Goal: Task Accomplishment & Management: Manage account settings

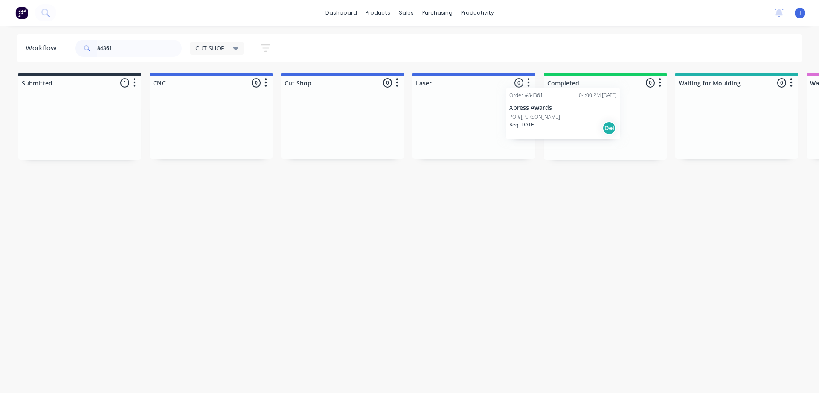
drag, startPoint x: 255, startPoint y: 128, endPoint x: 602, endPoint y: 124, distance: 346.9
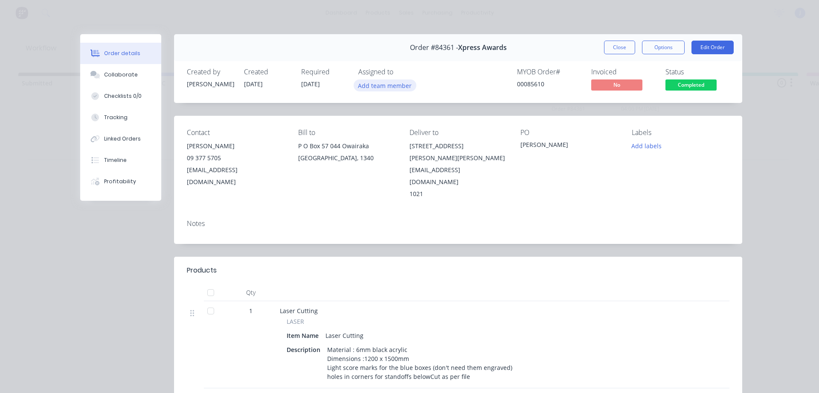
click at [368, 80] on button "Add team member" at bounding box center [385, 85] width 63 height 12
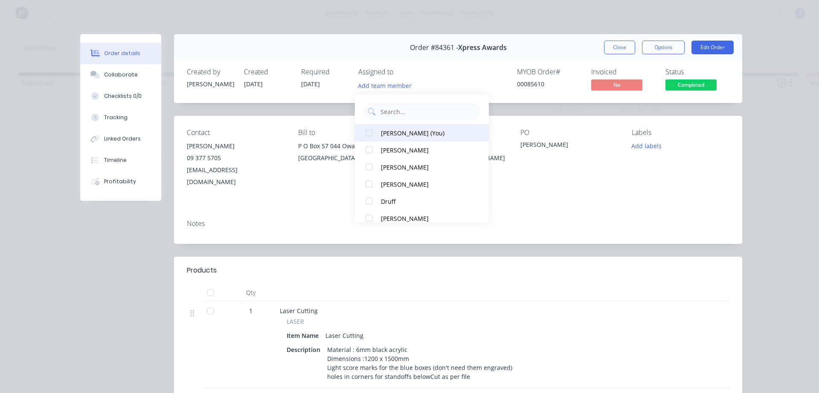
click at [413, 138] on button "[PERSON_NAME] (You)" at bounding box center [422, 132] width 134 height 17
click at [616, 40] on div "Order #84361 - Xpress Awards Close Options Edit Order" at bounding box center [458, 47] width 568 height 27
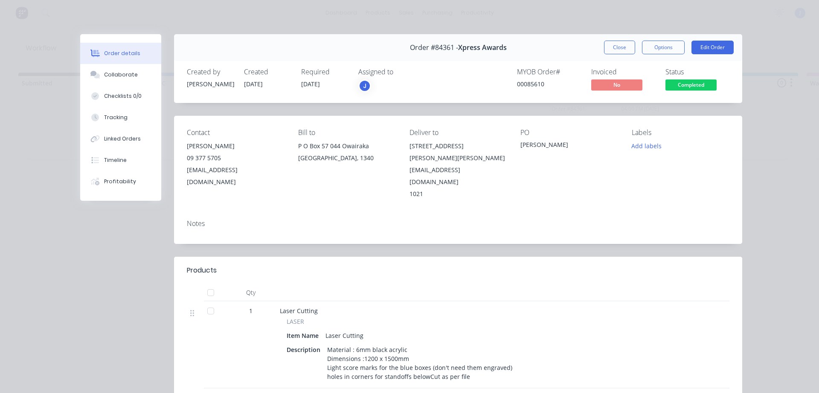
click at [614, 46] on button "Close" at bounding box center [619, 48] width 31 height 14
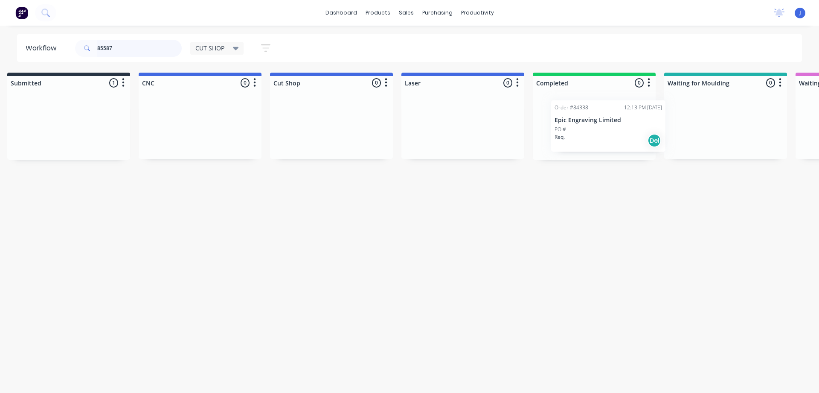
scroll to position [0, 12]
drag, startPoint x: 201, startPoint y: 150, endPoint x: 580, endPoint y: 143, distance: 379.4
click at [585, 130] on div "PO #" at bounding box center [594, 131] width 108 height 8
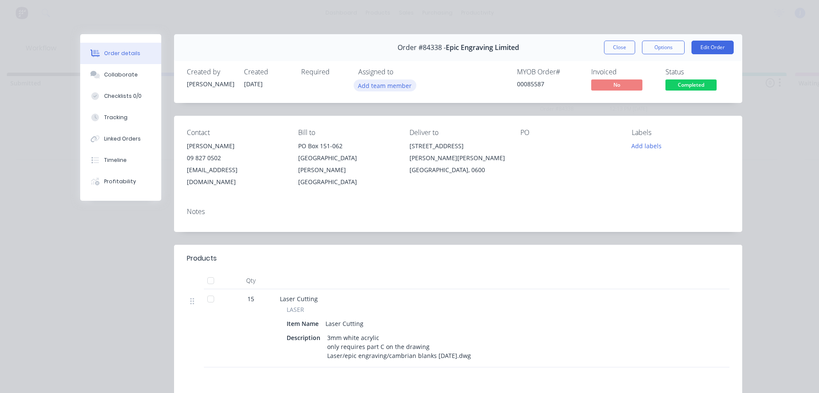
click at [403, 90] on button "Add team member" at bounding box center [385, 85] width 63 height 12
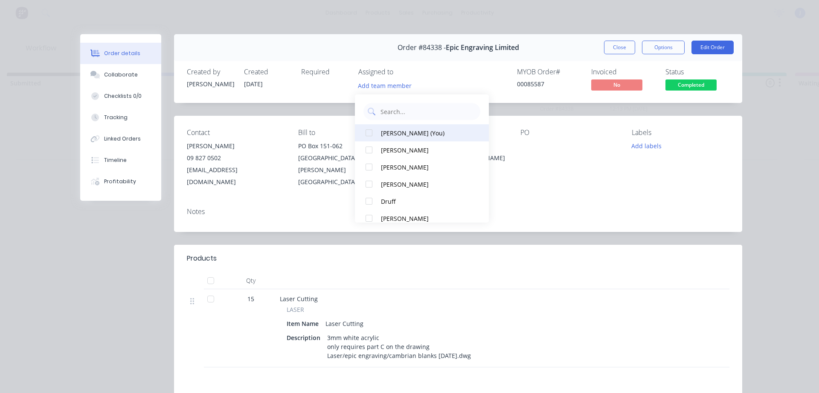
click at [416, 128] on div "[PERSON_NAME] (You)" at bounding box center [426, 132] width 90 height 9
drag, startPoint x: 621, startPoint y: 51, endPoint x: 609, endPoint y: 59, distance: 14.8
click at [621, 51] on button "Close" at bounding box center [619, 48] width 31 height 14
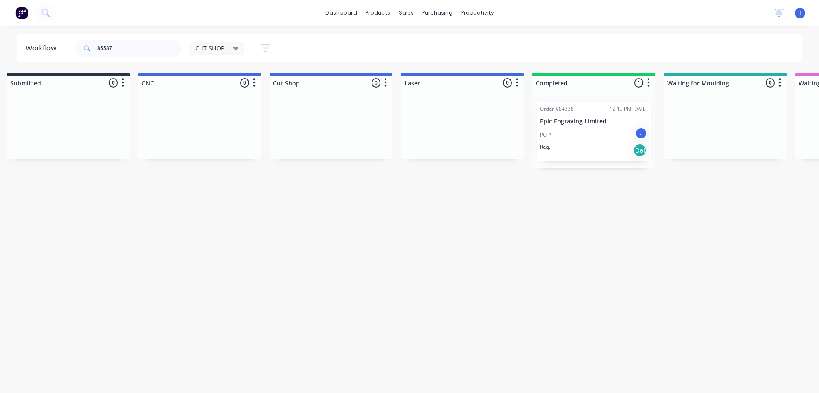
click at [513, 183] on div "Workflow 85587 CUT SHOP Save new view None edit CUT SHOP (Default) edit DISPATC…" at bounding box center [397, 204] width 819 height 341
click at [108, 54] on input "85587" at bounding box center [139, 48] width 84 height 17
type input "85566"
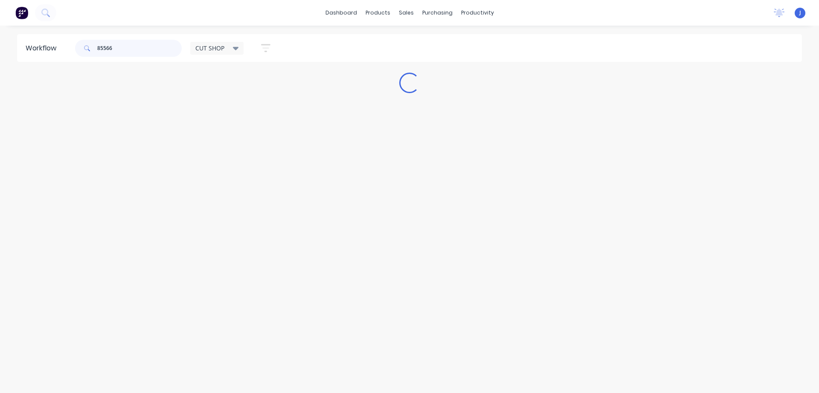
scroll to position [0, 0]
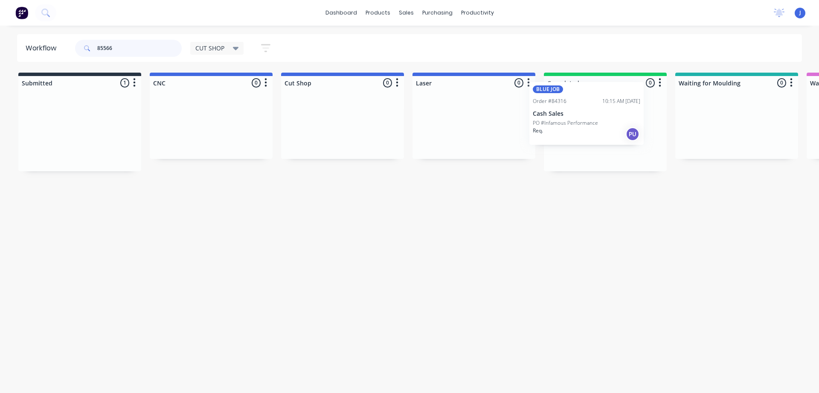
drag, startPoint x: 150, startPoint y: 148, endPoint x: 580, endPoint y: 136, distance: 430.3
click at [599, 137] on div "BLUE JOB Order #84316 10:15 AM [DATE] Cash Sales PO #Infamous Performance Req. …" at bounding box center [605, 133] width 114 height 63
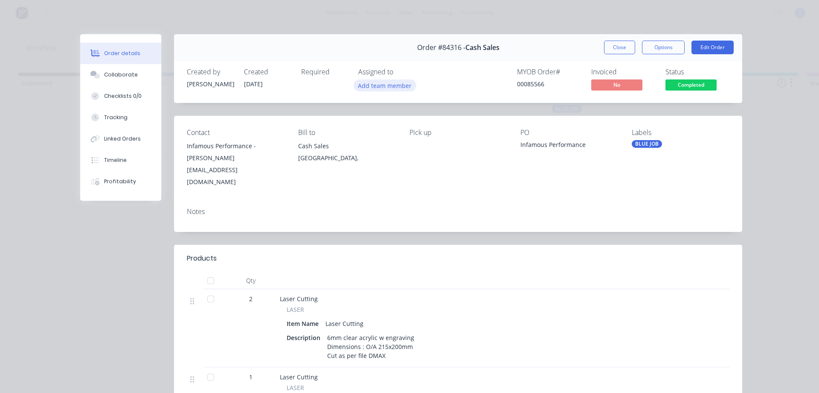
click at [401, 87] on button "Add team member" at bounding box center [385, 85] width 63 height 12
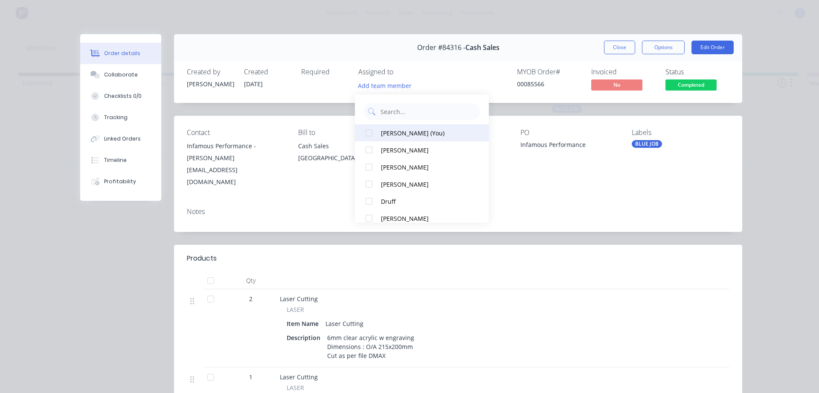
click at [387, 134] on div "[PERSON_NAME] (You)" at bounding box center [426, 132] width 90 height 9
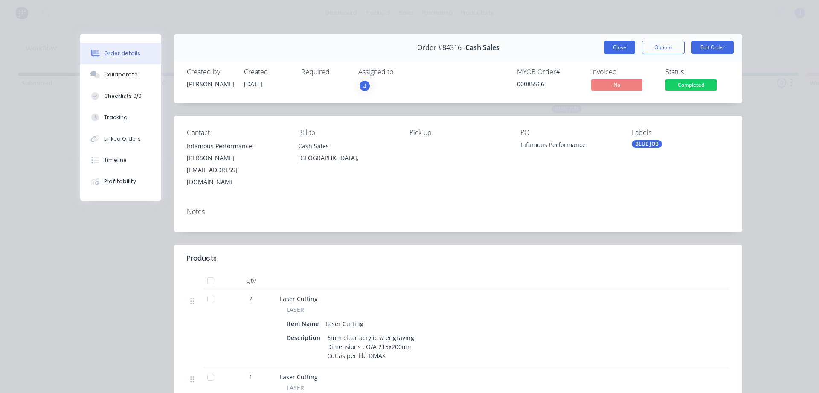
click at [615, 46] on button "Close" at bounding box center [619, 48] width 31 height 14
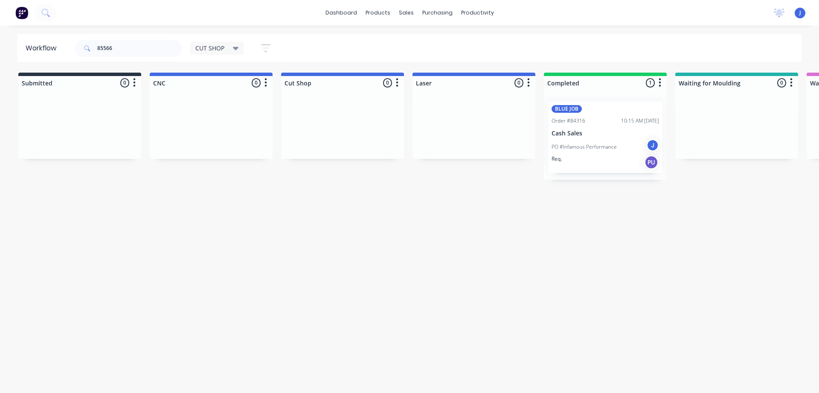
click at [427, 246] on div "Workflow 85566 CUT SHOP Save new view None edit CUT SHOP (Default) edit DISPATC…" at bounding box center [409, 204] width 819 height 341
